Goal: Task Accomplishment & Management: Use online tool/utility

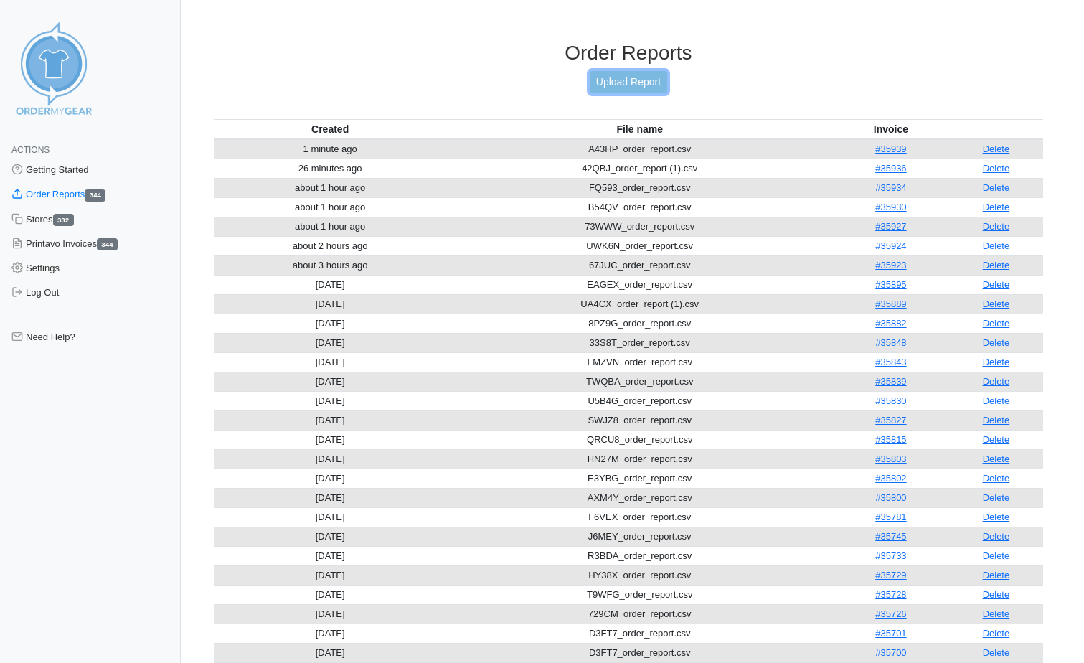
drag, startPoint x: 0, startPoint y: 0, endPoint x: 636, endPoint y: 90, distance: 642.3
click at [636, 90] on link "Upload Report" at bounding box center [629, 82] width 78 height 22
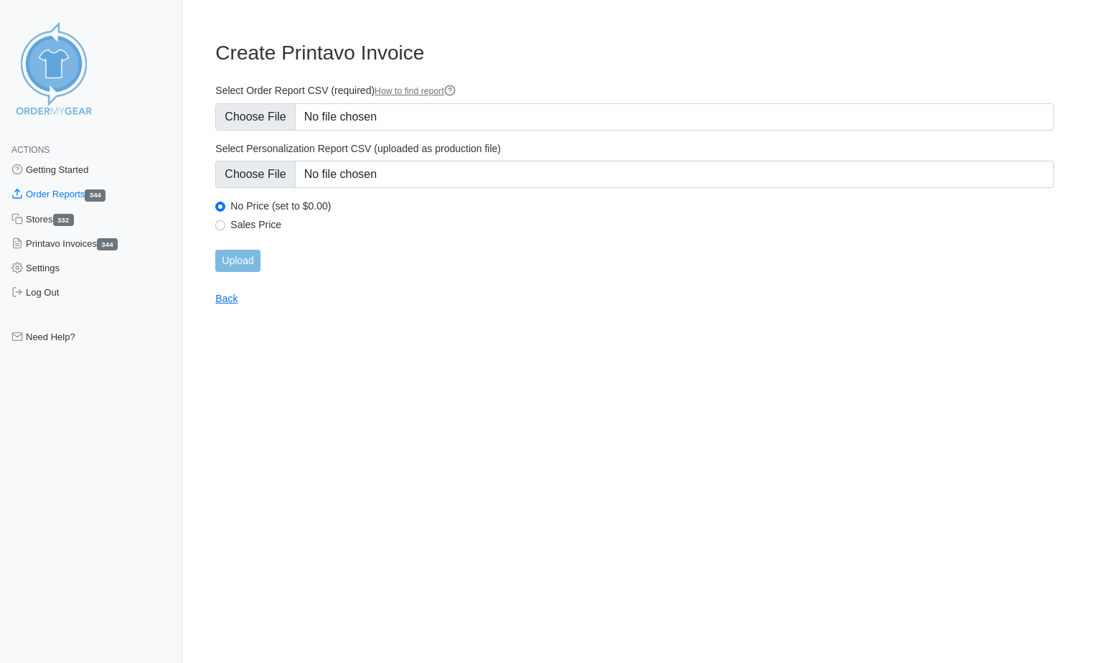
type input "C:\fakepath\QUNJX_order_report.csv"
click at [245, 258] on input "Upload" at bounding box center [237, 261] width 44 height 22
